Goal: Information Seeking & Learning: Understand process/instructions

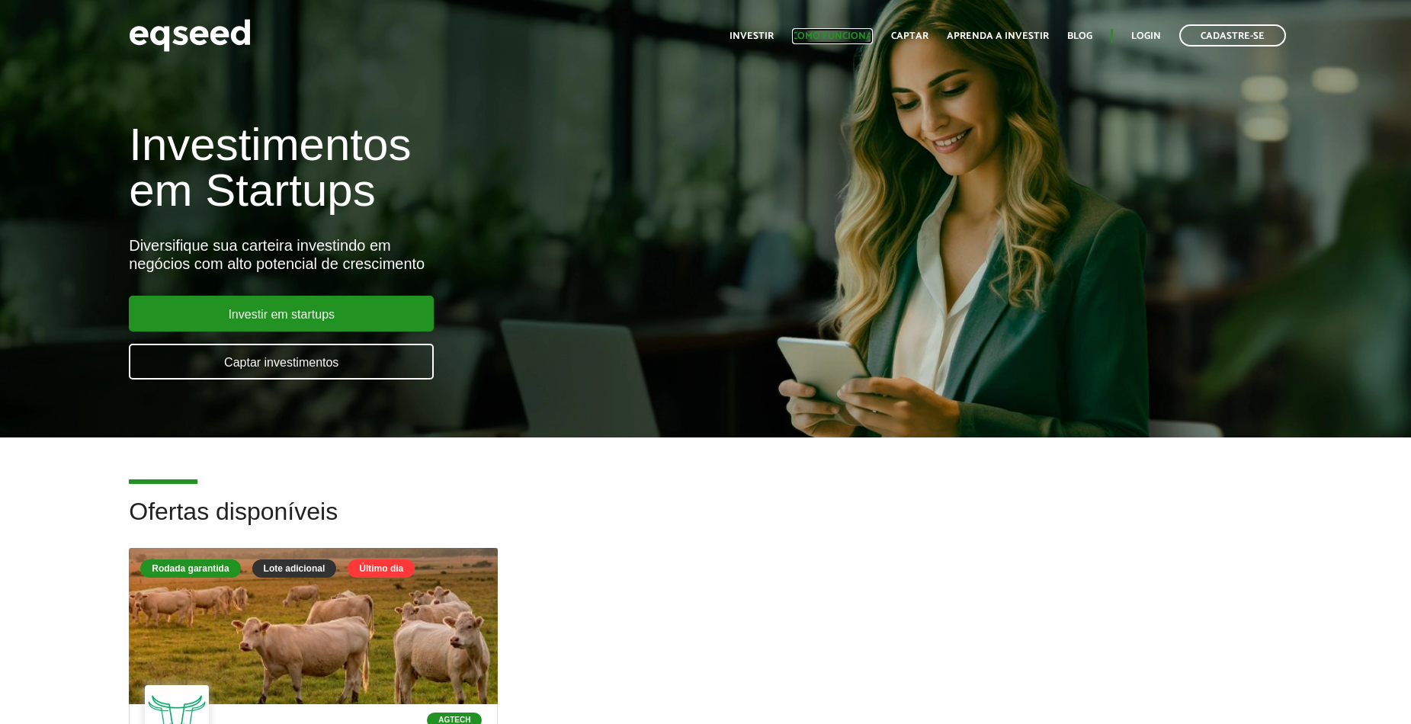
click at [849, 34] on link "Como funciona" at bounding box center [832, 36] width 81 height 10
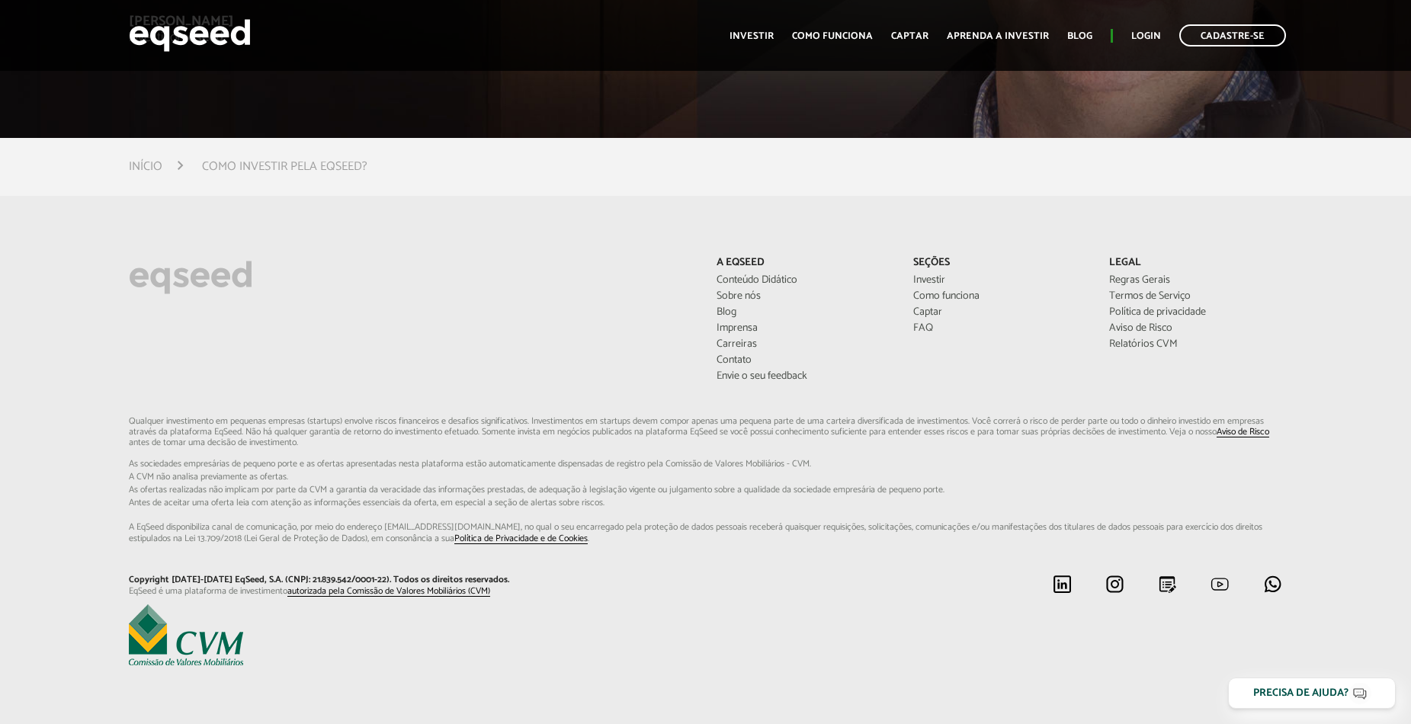
scroll to position [4121, 0]
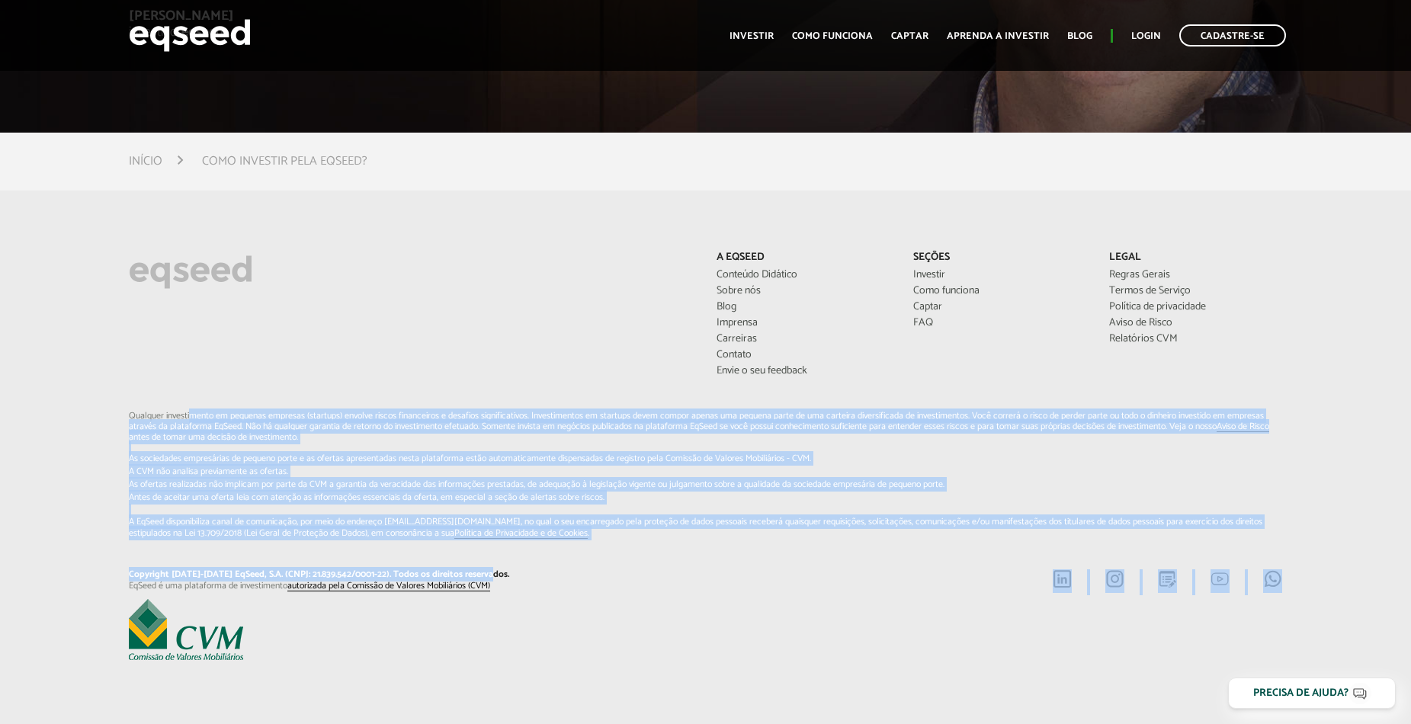
drag, startPoint x: 574, startPoint y: 575, endPoint x: 192, endPoint y: 417, distance: 413.4
click at [192, 417] on div "A EqSeed Conteúdo Didático Sobre nós Blog Imprensa Carreiras Contato [PERSON_NA…" at bounding box center [705, 457] width 1176 height 412
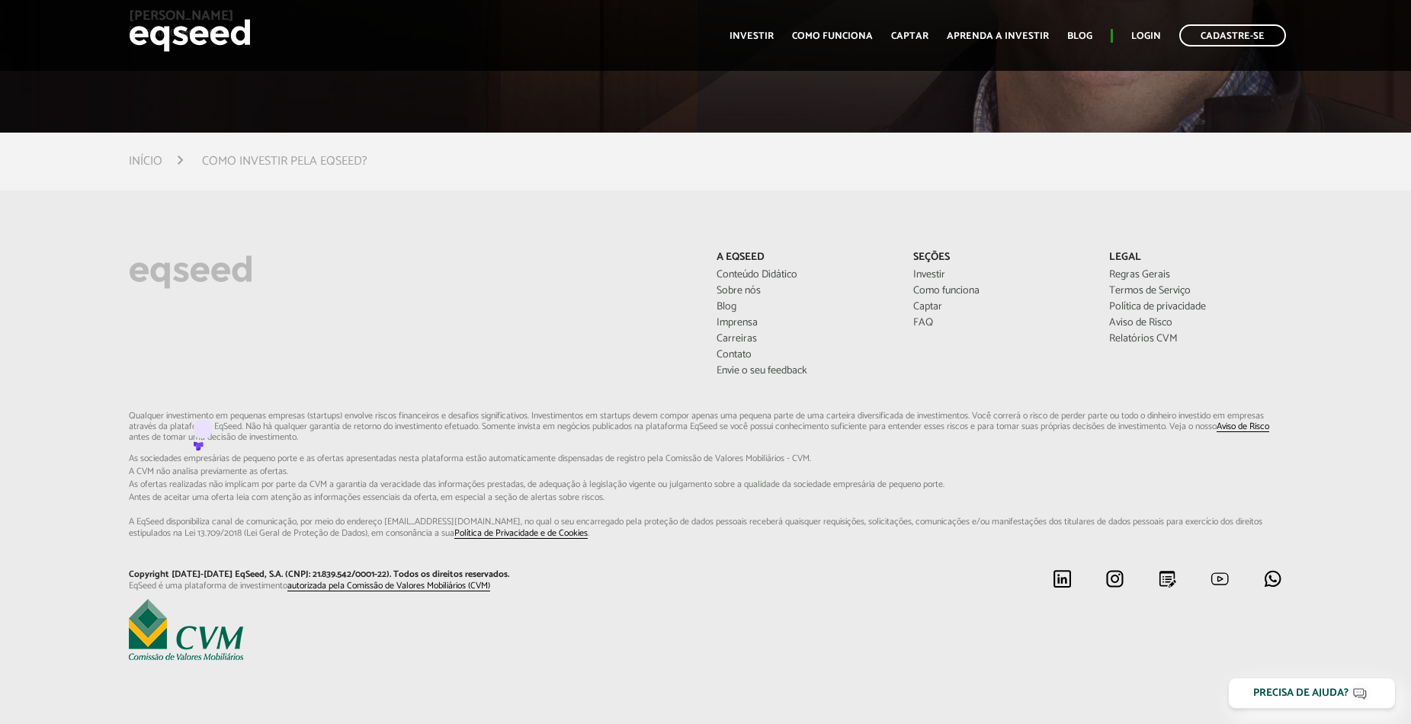
click at [367, 200] on footer "A EqSeed Conteúdo Didático Sobre nós Blog Imprensa Carreiras Contato [PERSON_NA…" at bounding box center [705, 458] width 1411 height 534
